Goal: Transaction & Acquisition: Book appointment/travel/reservation

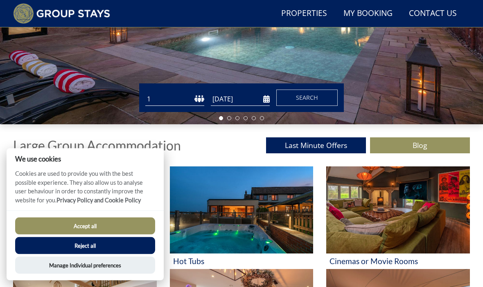
scroll to position [201, 0]
click at [121, 235] on button "Accept all" at bounding box center [85, 226] width 140 height 17
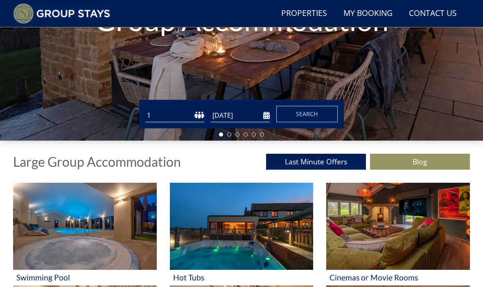
scroll to position [184, 0]
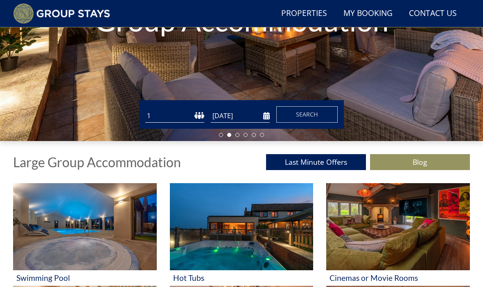
click at [200, 112] on select "1 2 3 4 5 6 7 8 9 10 11 12 13 14 15 16 17 18 19 20 21 22 23 24 25 26 27 28 29 3…" at bounding box center [174, 115] width 59 height 13
select select "8"
click at [258, 115] on input "[DATE]" at bounding box center [240, 115] width 59 height 13
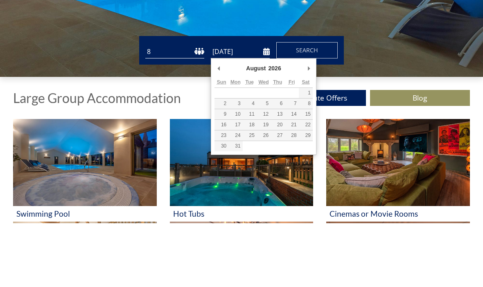
type input "[DATE]"
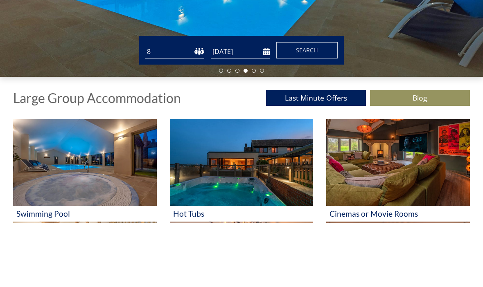
scroll to position [249, 0]
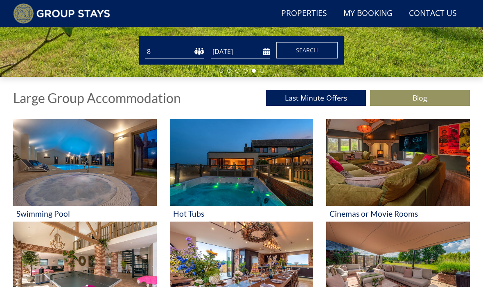
click at [323, 47] on button "Search" at bounding box center [306, 50] width 61 height 16
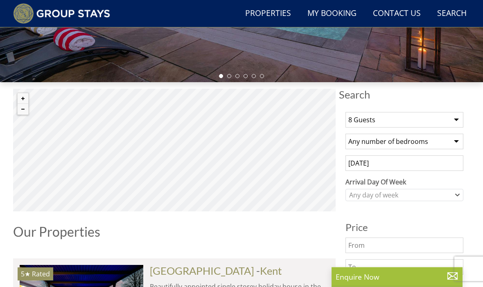
scroll to position [244, 0]
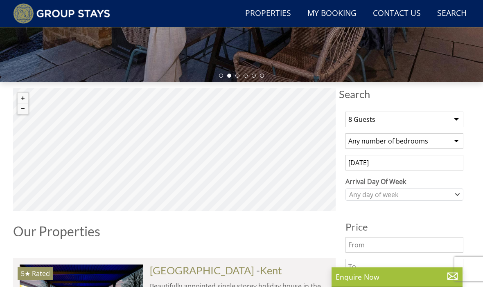
click at [461, 141] on select "Any number of bedrooms 1 Bedroom 2 Bedrooms 3 Bedrooms 4 Bedrooms 5 Bedrooms 6 …" at bounding box center [404, 141] width 118 height 16
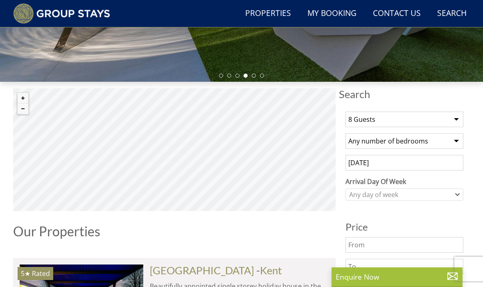
select select "4"
click at [426, 194] on div "Any day of week" at bounding box center [400, 194] width 106 height 9
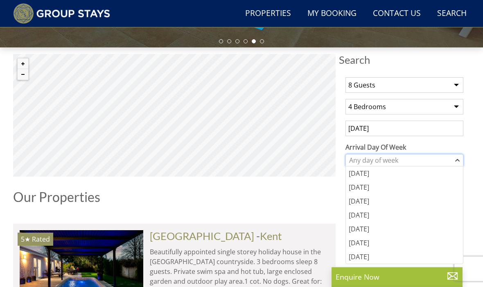
scroll to position [278, 0]
click at [405, 228] on div "[DATE]" at bounding box center [404, 229] width 117 height 14
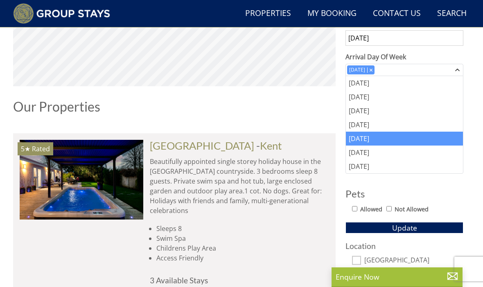
scroll to position [376, 0]
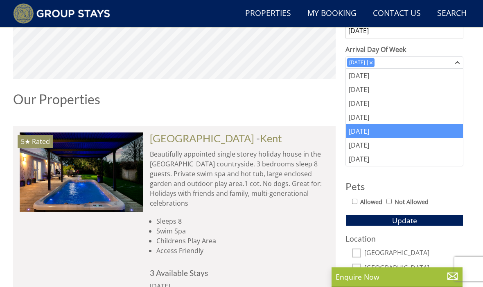
click at [352, 203] on input "Allowed" at bounding box center [354, 201] width 5 height 5
checkbox input "true"
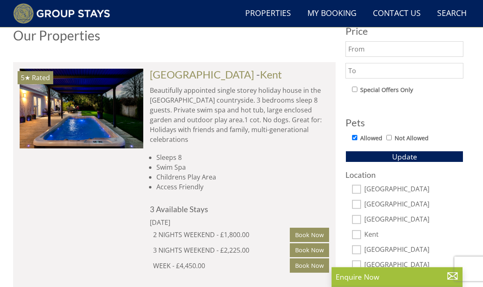
scroll to position [440, 0]
click at [354, 185] on input "[GEOGRAPHIC_DATA]" at bounding box center [356, 189] width 9 height 9
checkbox input "true"
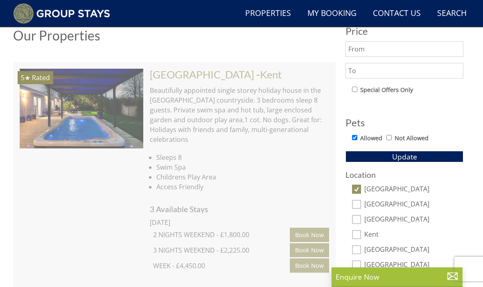
click at [356, 201] on input "[GEOGRAPHIC_DATA]" at bounding box center [356, 204] width 9 height 9
checkbox input "true"
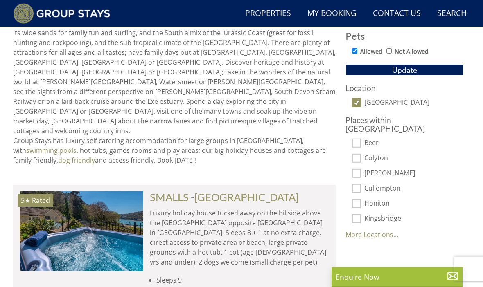
scroll to position [526, 0]
click at [387, 230] on link "More Locations..." at bounding box center [371, 234] width 53 height 9
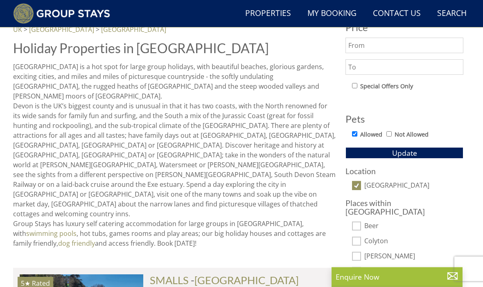
scroll to position [443, 0]
click at [421, 151] on button "Update" at bounding box center [404, 152] width 118 height 11
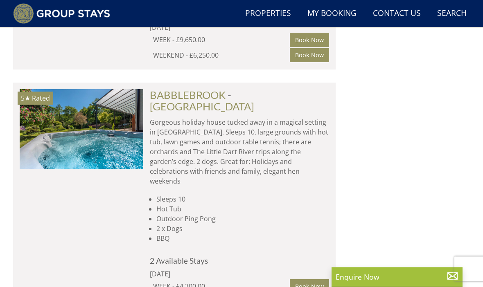
scroll to position [854, 0]
click at [221, 89] on link "BABBLEBROOK" at bounding box center [188, 95] width 76 height 12
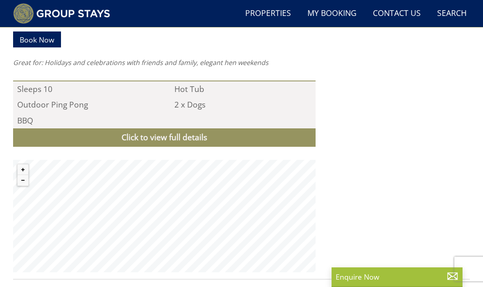
scroll to position [881, 0]
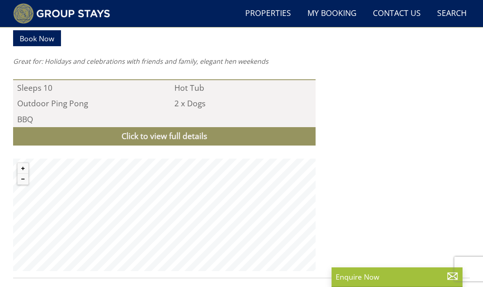
click at [88, 127] on link "Click to view full details" at bounding box center [164, 136] width 302 height 18
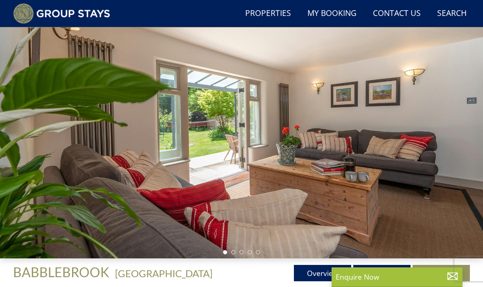
scroll to position [61, 0]
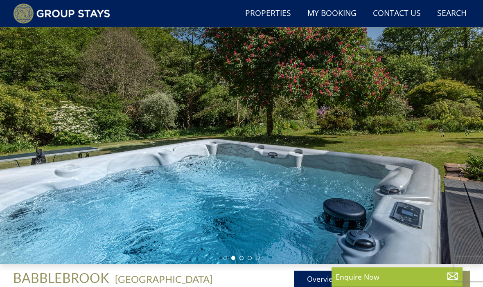
click at [125, 169] on div at bounding box center [241, 129] width 483 height 270
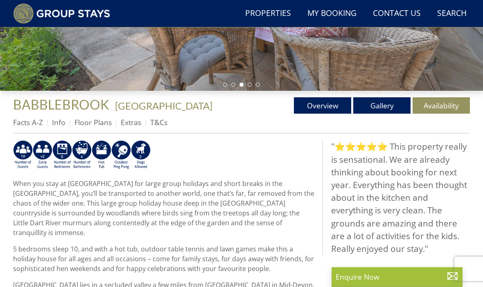
scroll to position [235, 0]
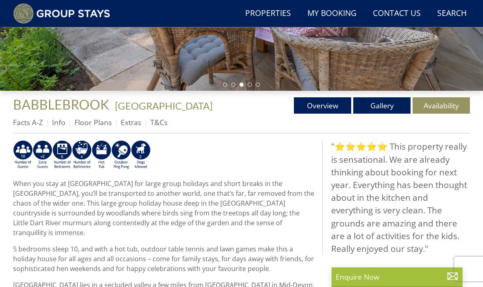
click at [437, 104] on link "Availability" at bounding box center [440, 105] width 57 height 16
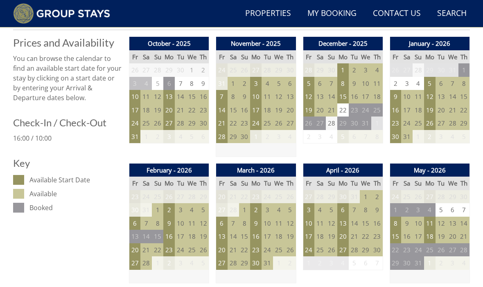
scroll to position [338, 0]
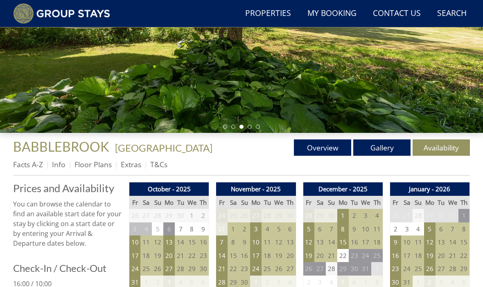
scroll to position [191, 0]
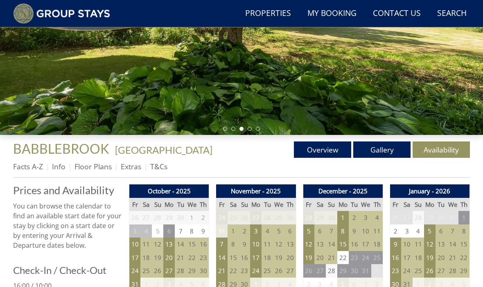
click at [371, 144] on link "Gallery" at bounding box center [381, 150] width 57 height 16
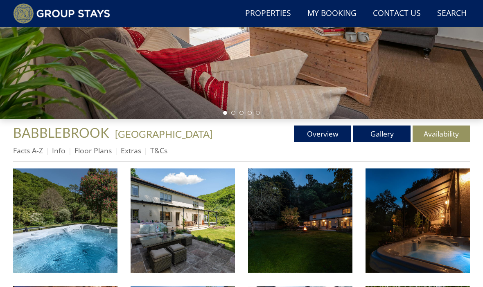
scroll to position [216, 0]
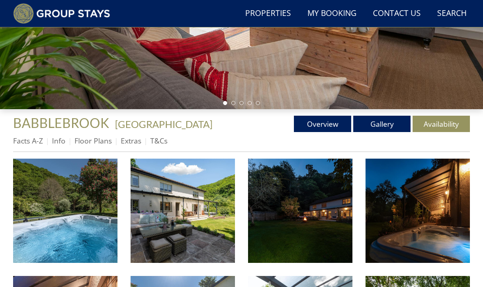
click at [328, 118] on link "Overview" at bounding box center [322, 124] width 57 height 16
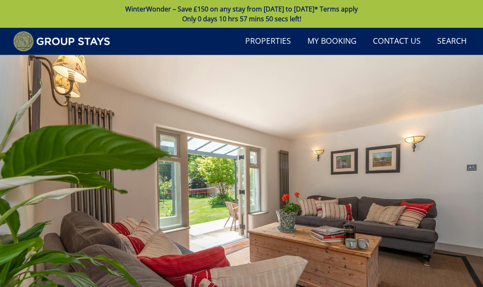
scroll to position [216, 0]
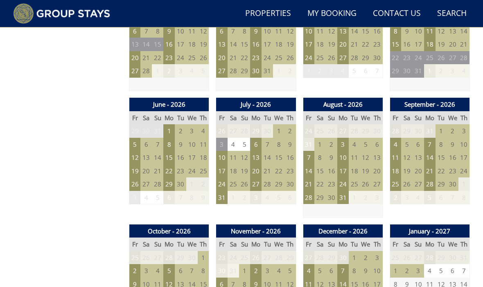
scroll to position [531, 0]
click at [341, 140] on td "3" at bounding box center [342, 144] width 11 height 13
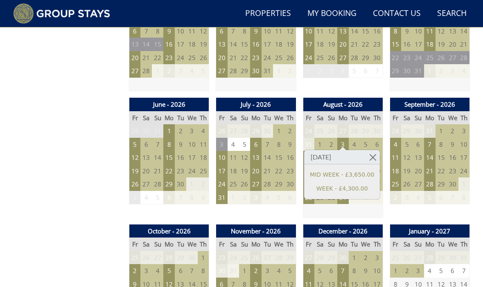
click at [326, 191] on link "WEEK - £4,300.00" at bounding box center [342, 188] width 64 height 9
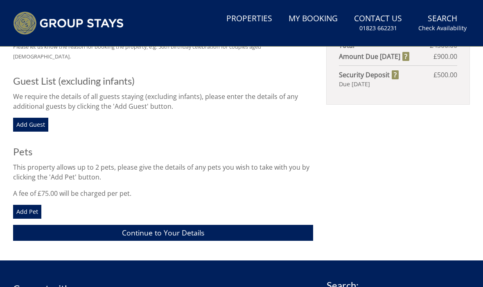
scroll to position [351, 0]
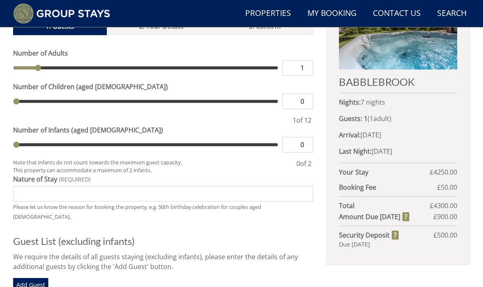
type input "2"
type input "3"
type input "4"
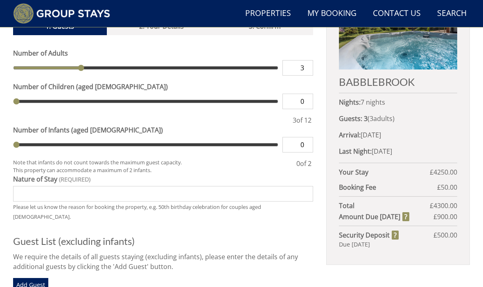
type input "4"
type input "5"
type input "6"
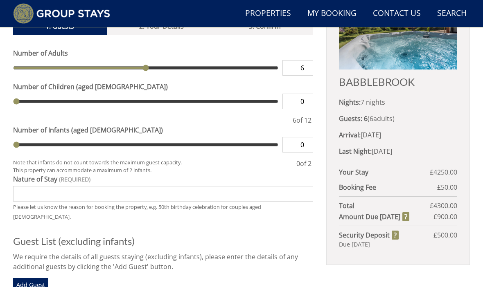
type input "7"
type input "1"
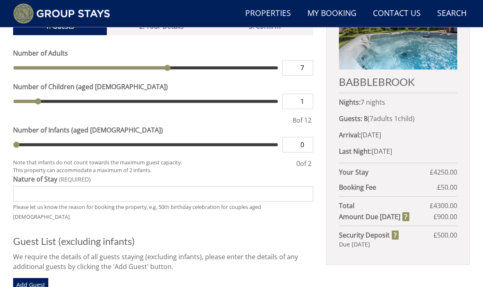
type input "1"
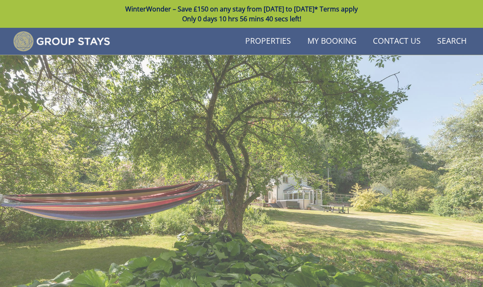
scroll to position [531, 0]
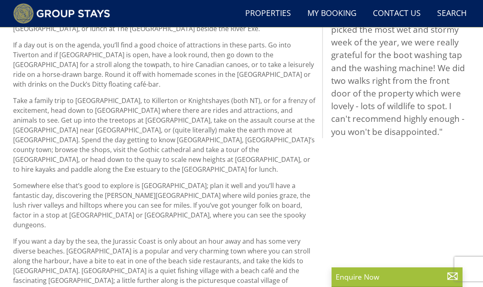
scroll to position [235, 0]
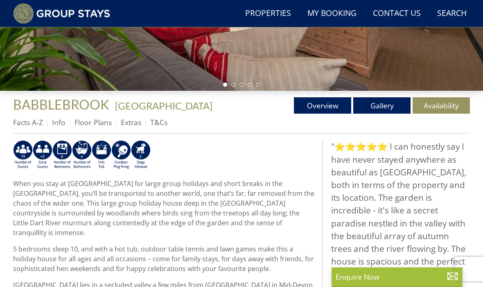
select select "4"
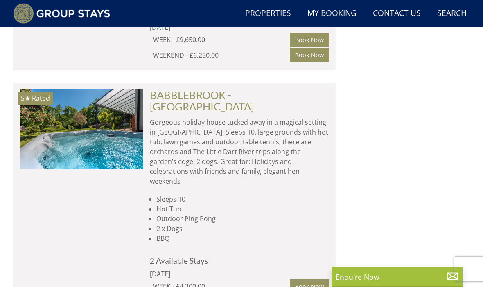
scroll to position [0, 1485]
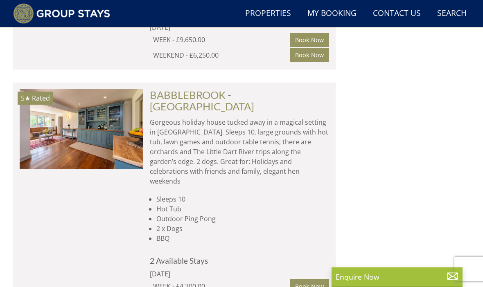
select select "8"
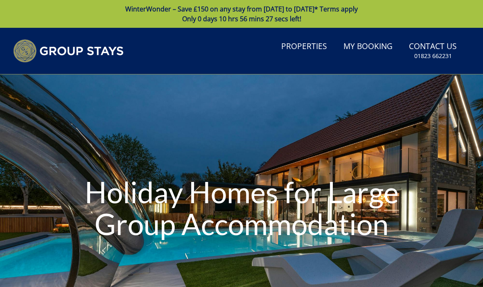
select select "4"
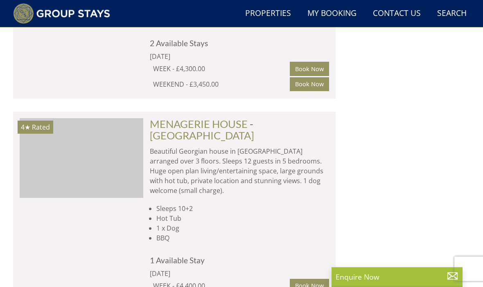
scroll to position [1073, 0]
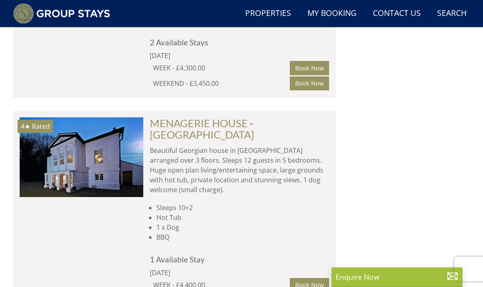
click at [186, 117] on link "MENAGERIE HOUSE" at bounding box center [199, 123] width 98 height 12
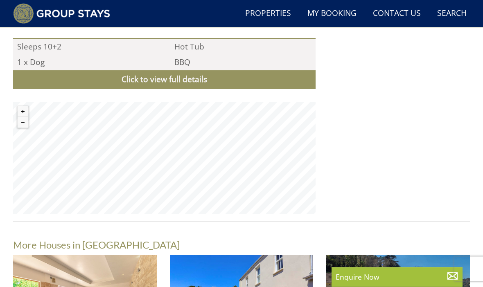
scroll to position [814, 0]
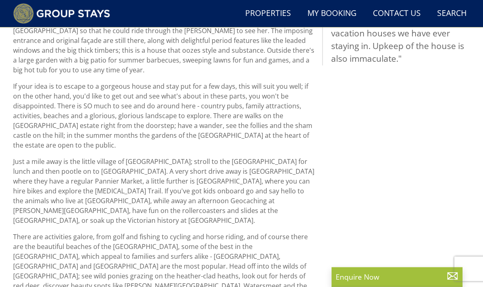
select select "4"
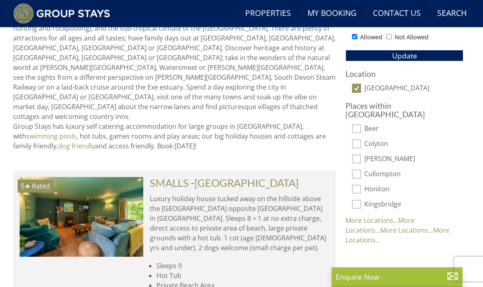
scroll to position [567, 0]
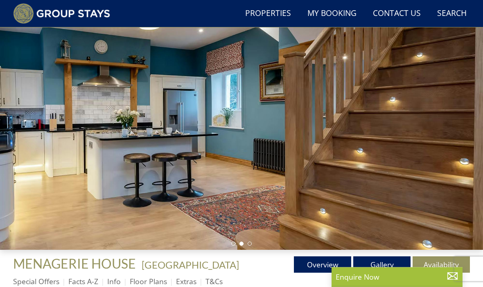
select select "4"
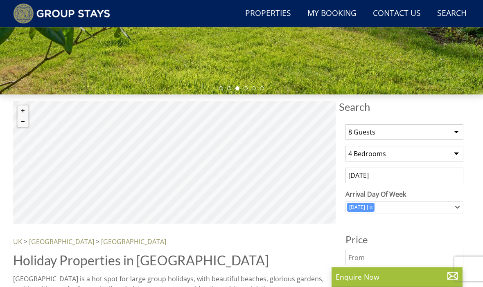
scroll to position [231, 0]
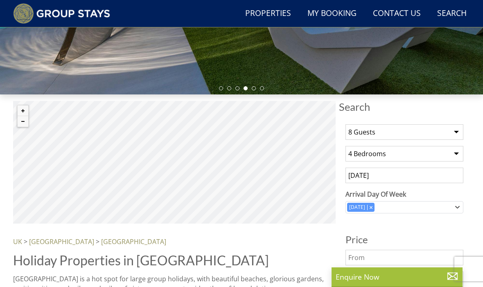
click at [421, 255] on input "text" at bounding box center [404, 258] width 118 height 16
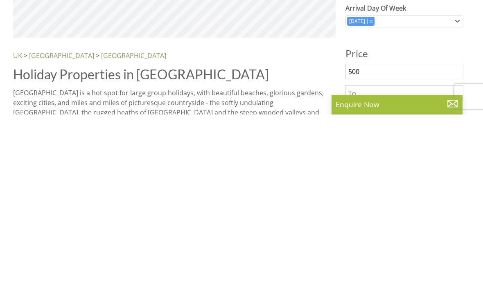
click at [381, 258] on input "text" at bounding box center [404, 266] width 118 height 16
click at [372, 236] on input "500" at bounding box center [404, 244] width 118 height 16
click at [371, 236] on input "500" at bounding box center [404, 244] width 118 height 16
type input "5"
type input "4500"
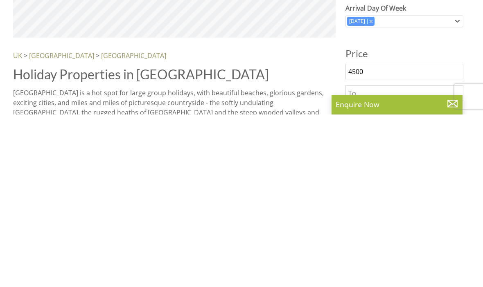
click at [381, 258] on input "text" at bounding box center [404, 266] width 118 height 16
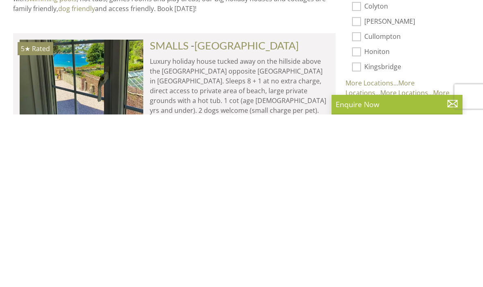
scroll to position [506, 0]
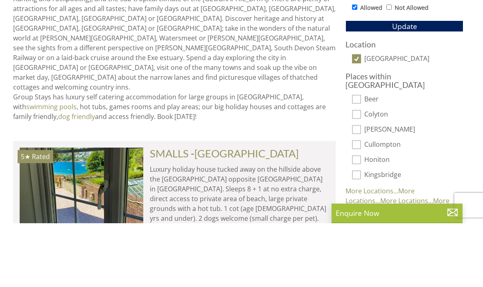
click at [413, 85] on span "Update" at bounding box center [404, 90] width 25 height 10
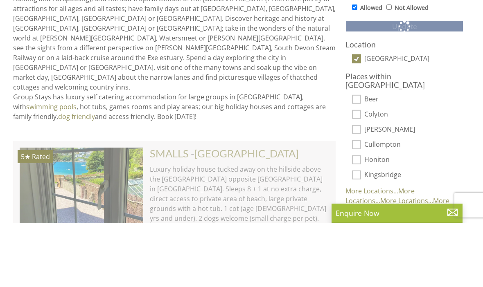
scroll to position [0, 2474]
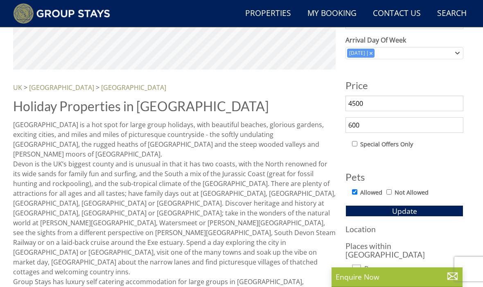
click at [373, 125] on input "600" at bounding box center [404, 125] width 118 height 16
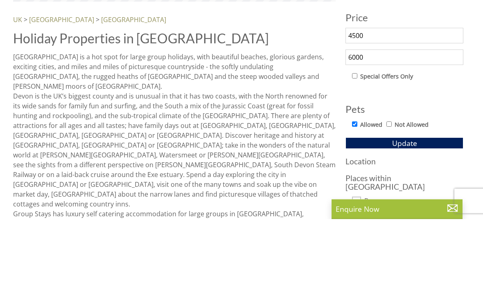
type input "6000"
click at [404, 206] on button "Update" at bounding box center [404, 211] width 118 height 11
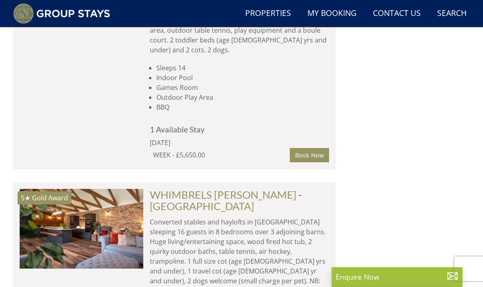
scroll to position [2142, 0]
